Goal: Navigation & Orientation: Find specific page/section

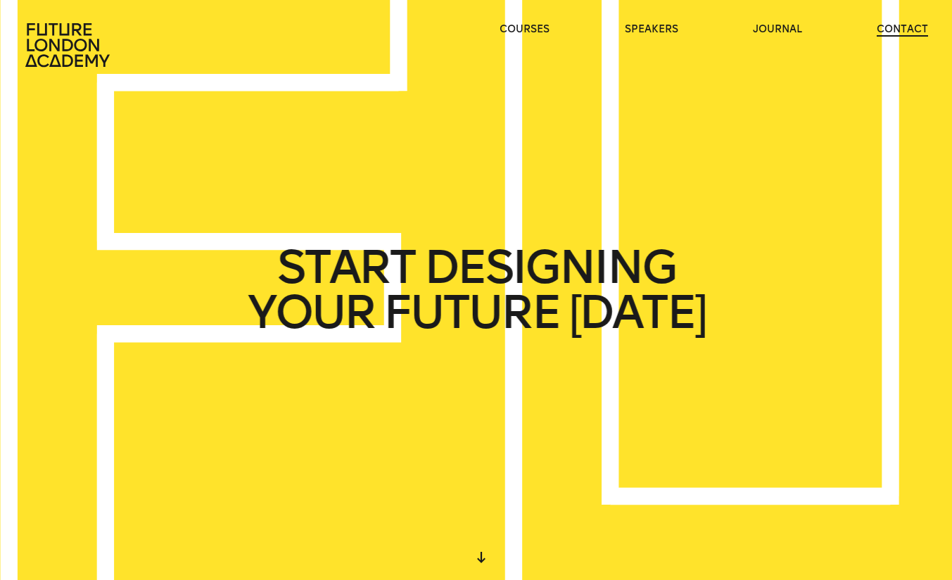
click at [898, 23] on link "contact" at bounding box center [901, 30] width 51 height 14
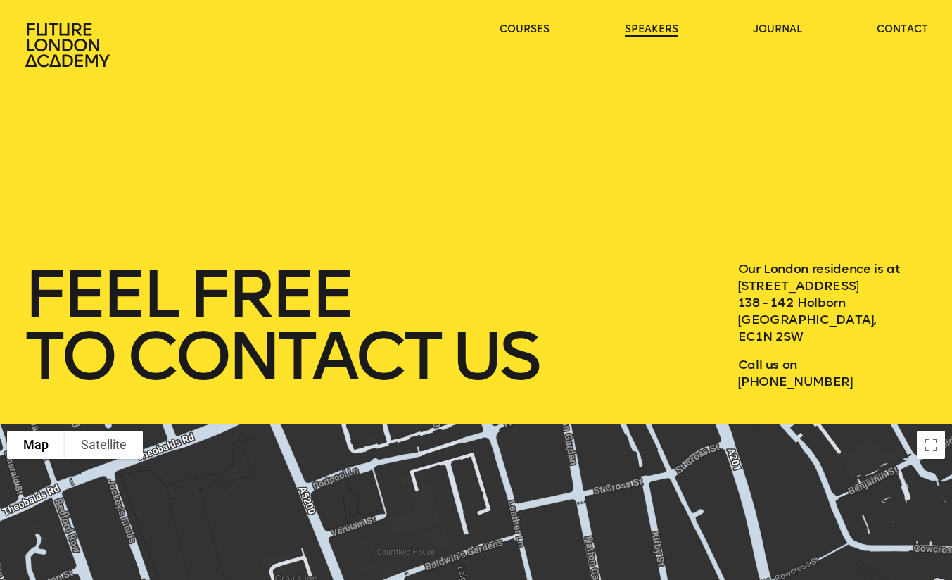
click at [658, 28] on link "speakers" at bounding box center [651, 30] width 53 height 14
